Goal: Check status: Check status

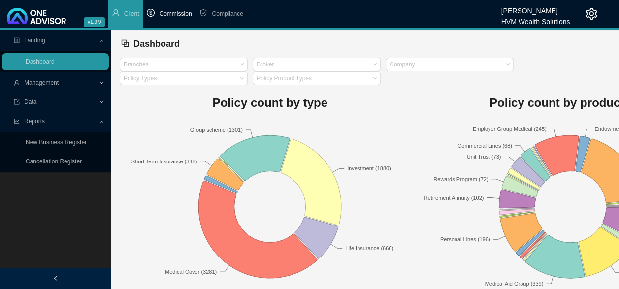
click at [167, 12] on span "Commission" at bounding box center [175, 13] width 33 height 7
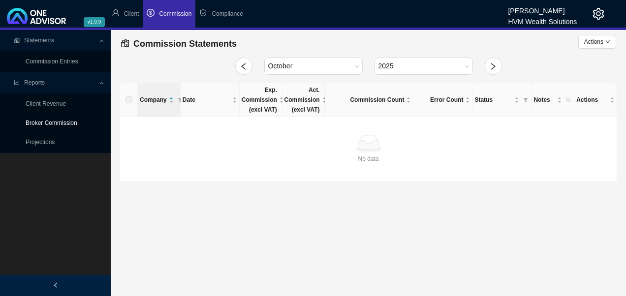
click at [66, 124] on link "Broker Commission" at bounding box center [52, 123] width 52 height 7
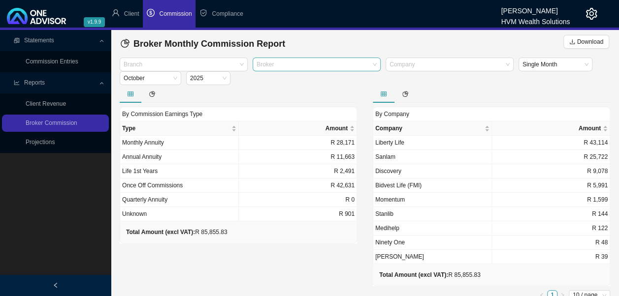
click at [281, 63] on div at bounding box center [312, 64] width 115 height 7
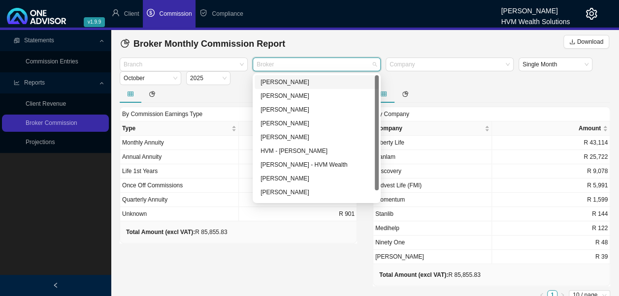
click at [283, 82] on div "[PERSON_NAME]" at bounding box center [316, 82] width 112 height 10
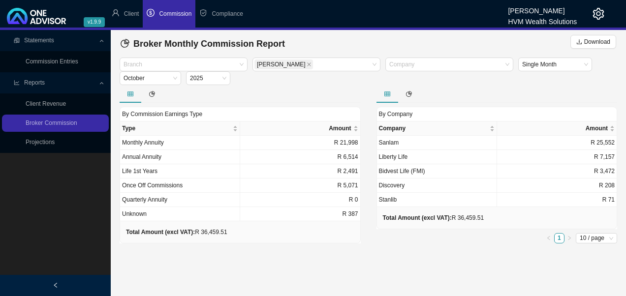
click at [254, 274] on main "Statements Commission Entries Reports Client Revenue Broker Commission Projecti…" at bounding box center [313, 163] width 626 height 266
